Goal: Find specific page/section: Find specific page/section

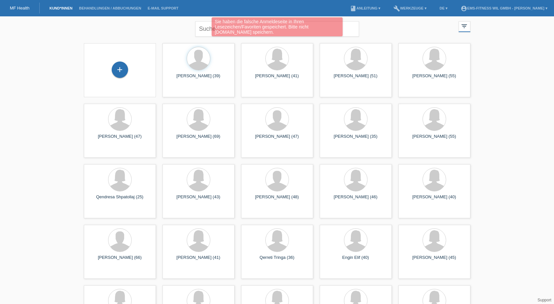
click at [210, 28] on div "Sie haben die falsche Anmeldeseite in Ihren Lesezeichen/Favoriten gespeichert. …" at bounding box center [277, 27] width 332 height 21
click at [201, 28] on div "Sie haben die falsche Anmeldeseite in Ihren Lesezeichen/Favoriten gespeichert. …" at bounding box center [277, 27] width 332 height 21
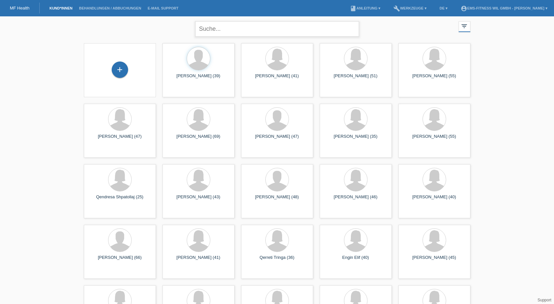
click at [206, 29] on input "text" at bounding box center [277, 28] width 164 height 15
type input "[PERSON_NAME]"
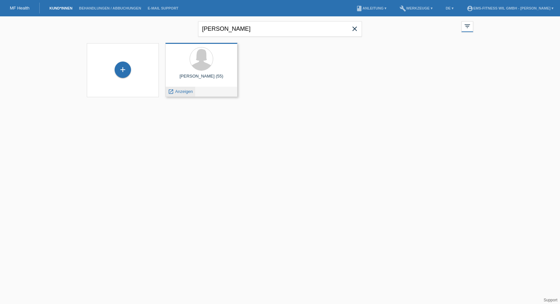
click at [186, 92] on span "Anzeigen" at bounding box center [184, 91] width 18 height 5
